Goal: Find specific page/section: Find specific page/section

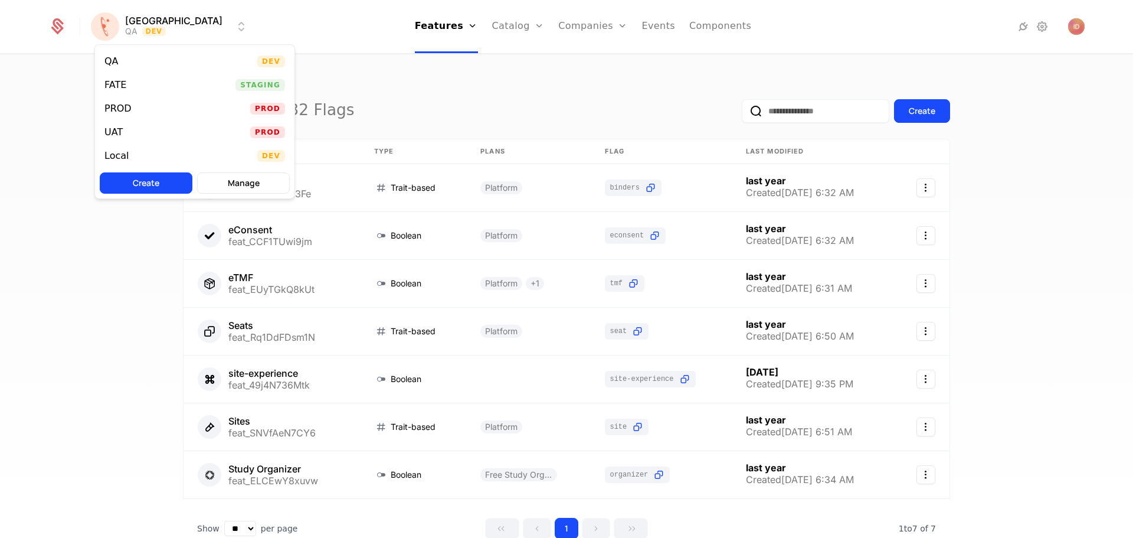
click at [140, 27] on html "[PERSON_NAME] QA Dev Features Features Flags Catalog Plans Add Ons Credits Conf…" at bounding box center [566, 269] width 1133 height 538
click at [540, 103] on html "[PERSON_NAME] QA Dev Features Features Flags Catalog Plans Add Ons Credits Conf…" at bounding box center [566, 269] width 1133 height 538
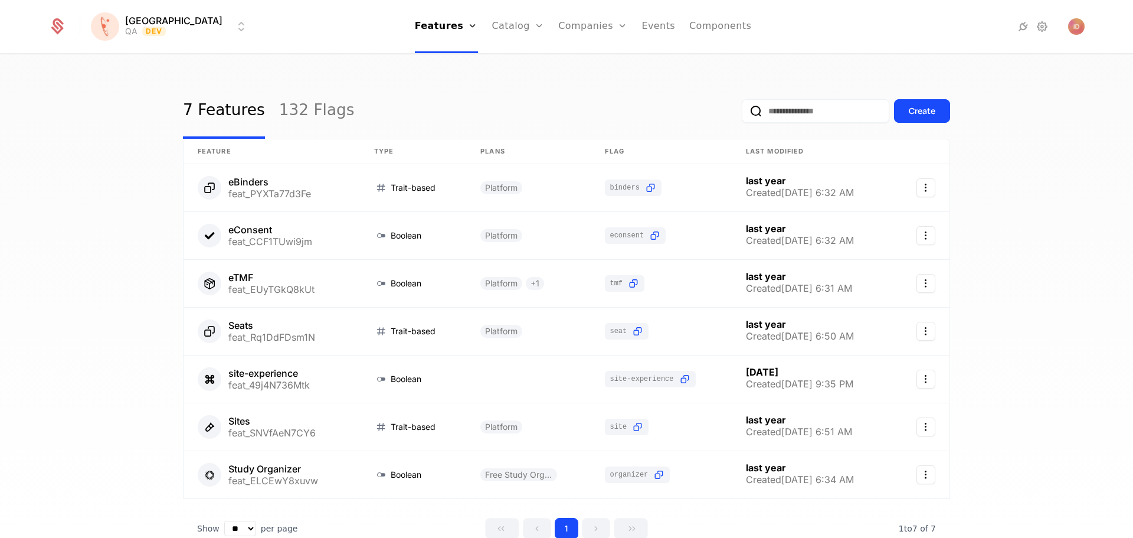
click at [785, 112] on input "email" at bounding box center [816, 111] width 148 height 24
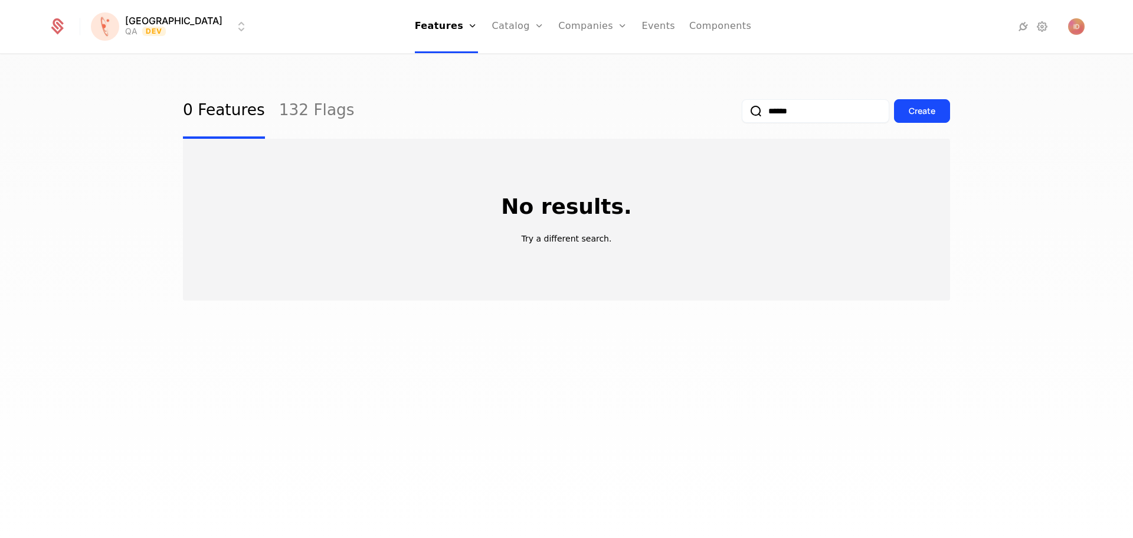
type input "******"
click at [280, 119] on link "132 Flags" at bounding box center [317, 110] width 76 height 55
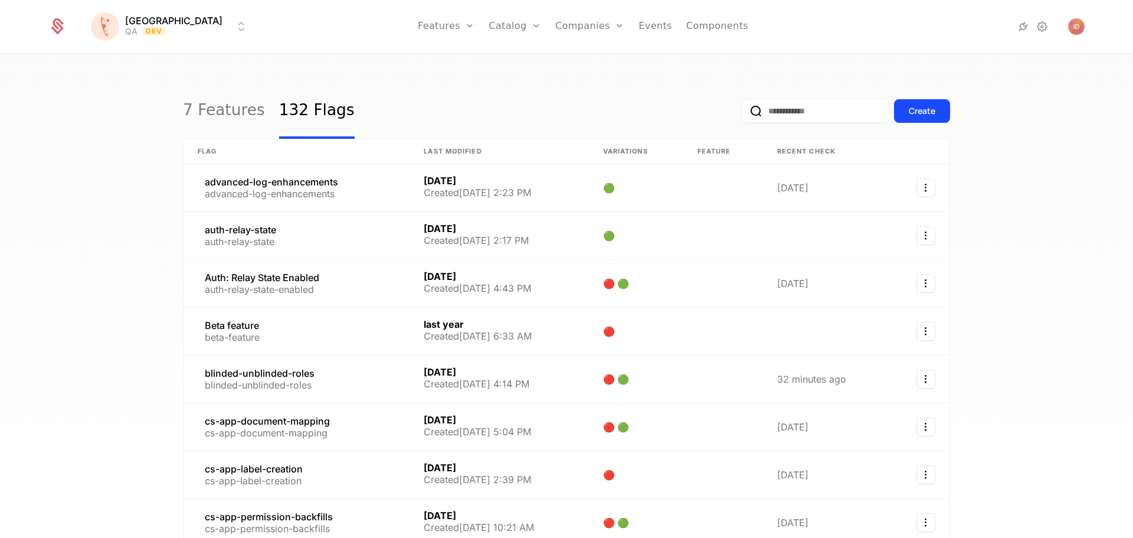
click at [793, 116] on input "email" at bounding box center [816, 111] width 148 height 24
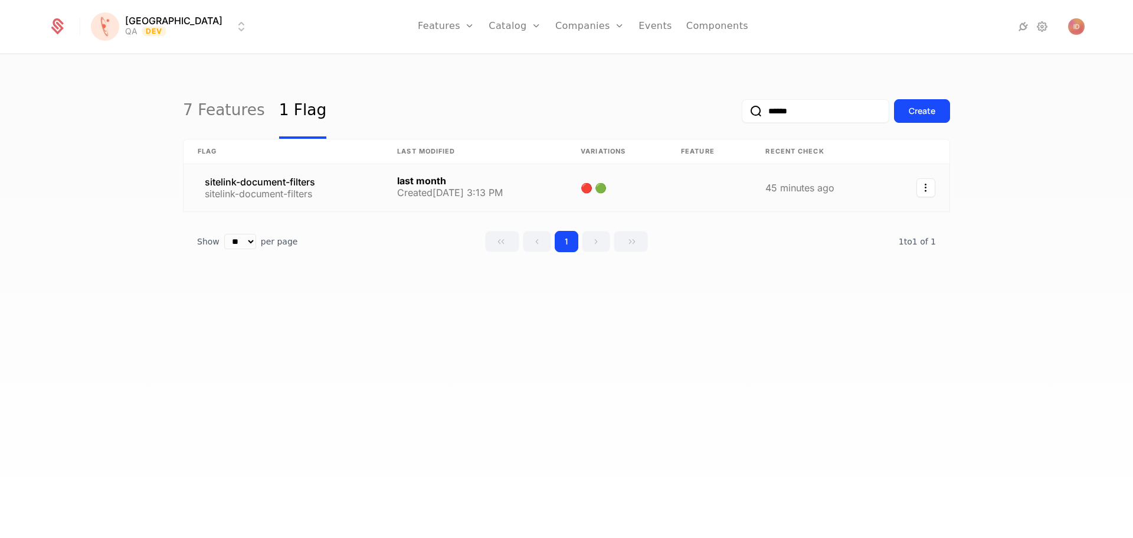
type input "******"
click at [296, 166] on link at bounding box center [283, 187] width 199 height 47
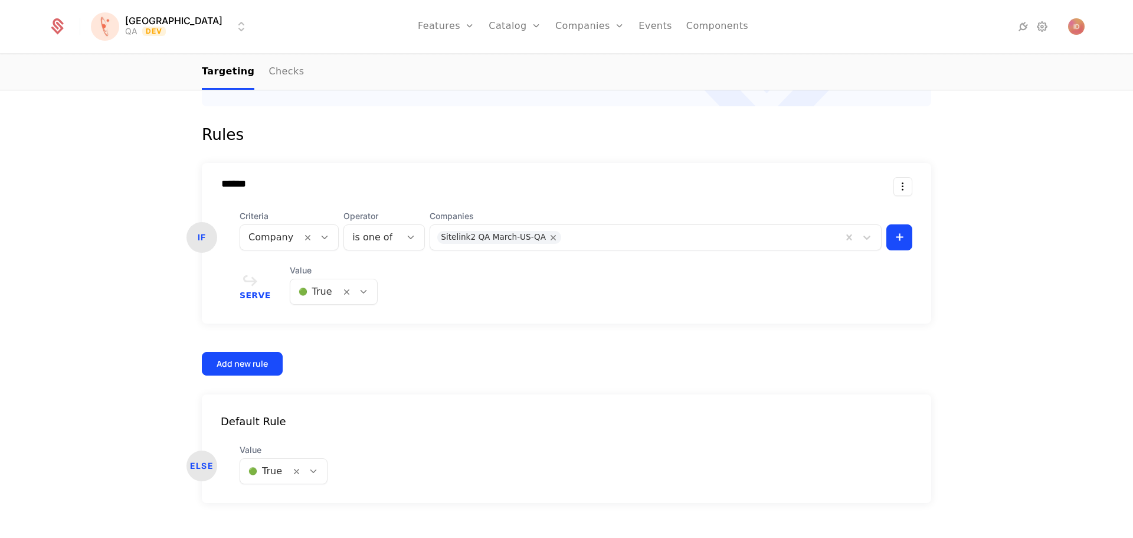
scroll to position [327, 0]
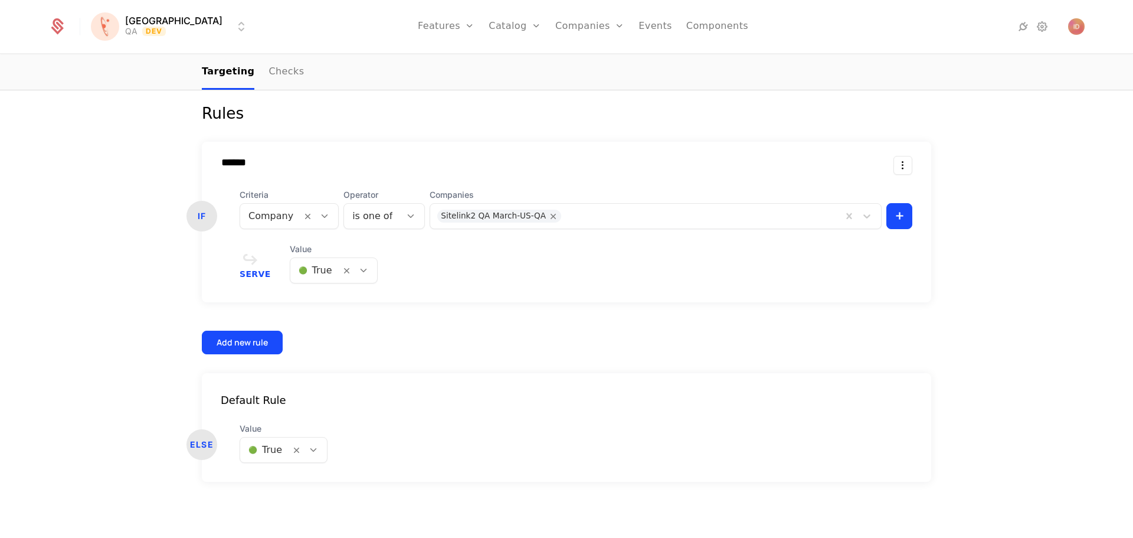
click at [161, 27] on html "[PERSON_NAME] QA Dev Features Features Flags Catalog Plans Add Ons Credits Conf…" at bounding box center [566, 269] width 1133 height 538
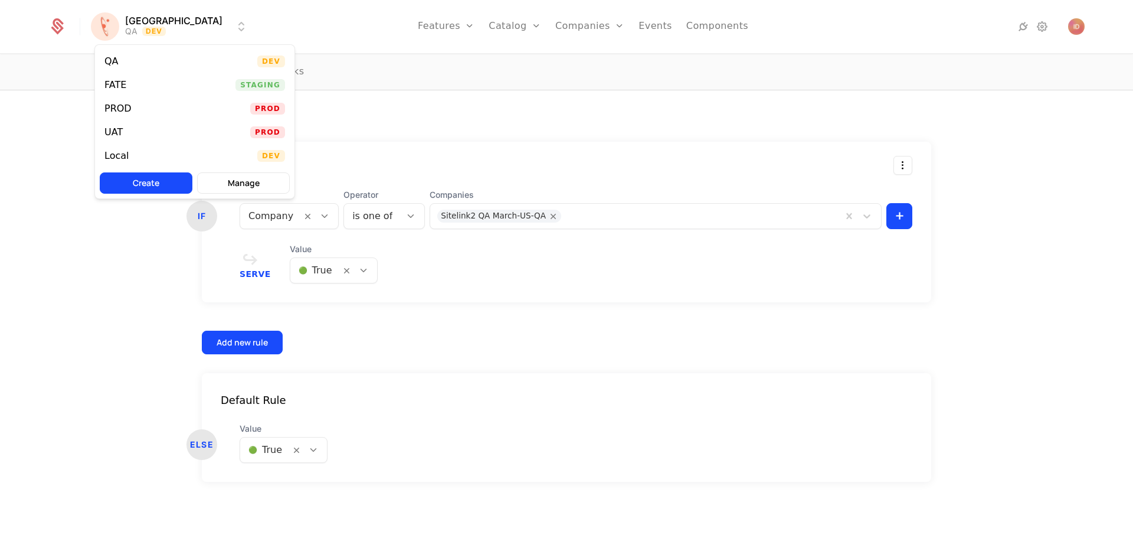
click at [128, 82] on div "FATE" at bounding box center [119, 85] width 31 height 12
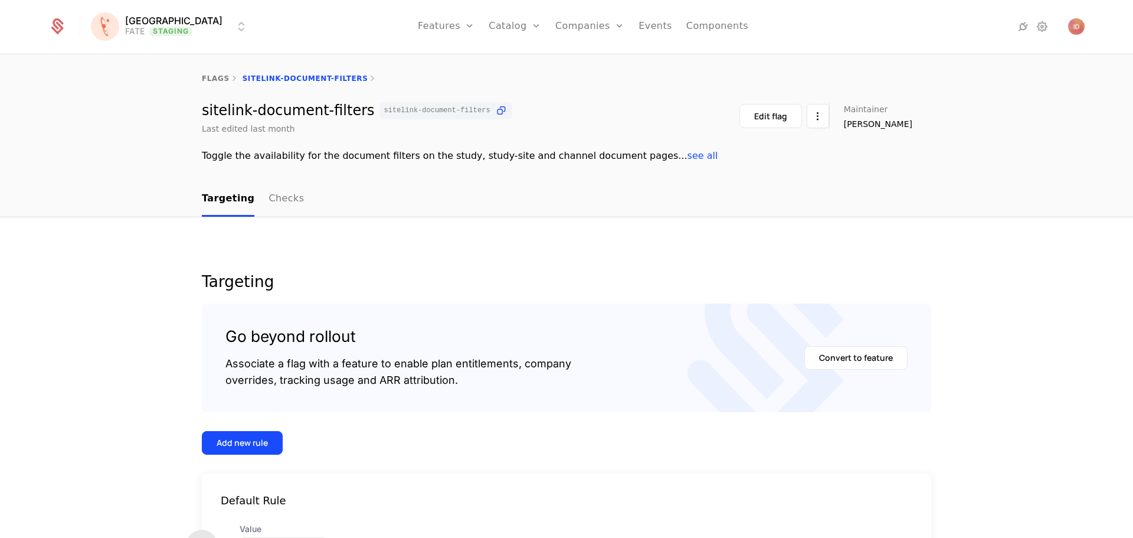
click at [688, 156] on span "see all" at bounding box center [703, 155] width 31 height 11
click at [683, 156] on span "hide" at bounding box center [693, 155] width 21 height 11
click at [688, 156] on span "see all" at bounding box center [703, 155] width 31 height 11
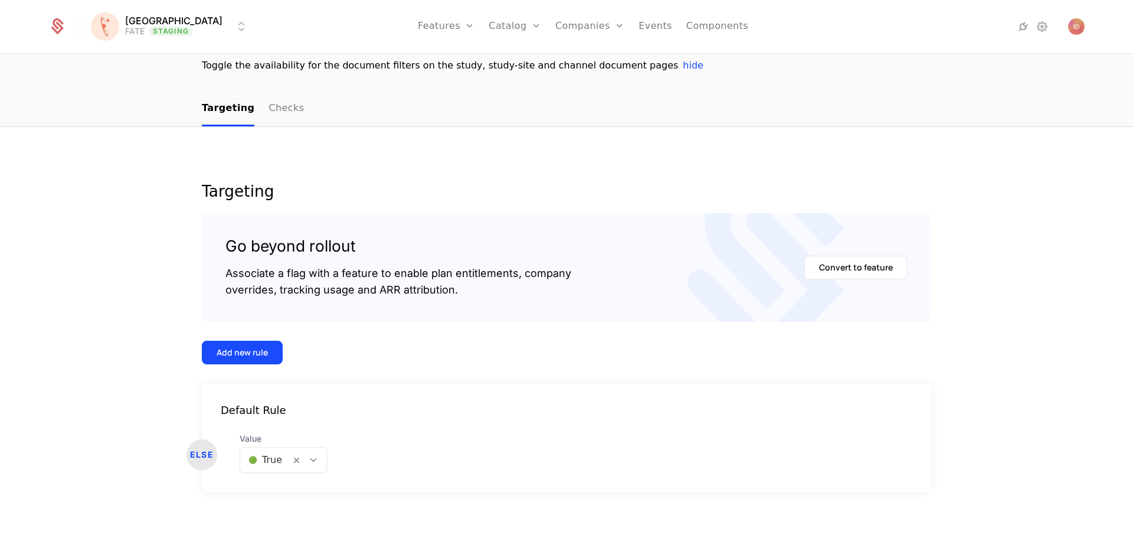
scroll to position [100, 0]
